Goal: Information Seeking & Learning: Learn about a topic

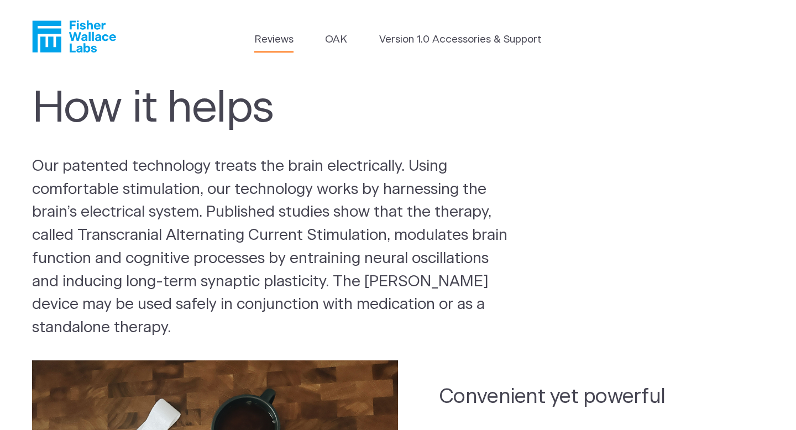
click at [269, 41] on link "Reviews" at bounding box center [273, 39] width 39 height 15
